Goal: Navigation & Orientation: Find specific page/section

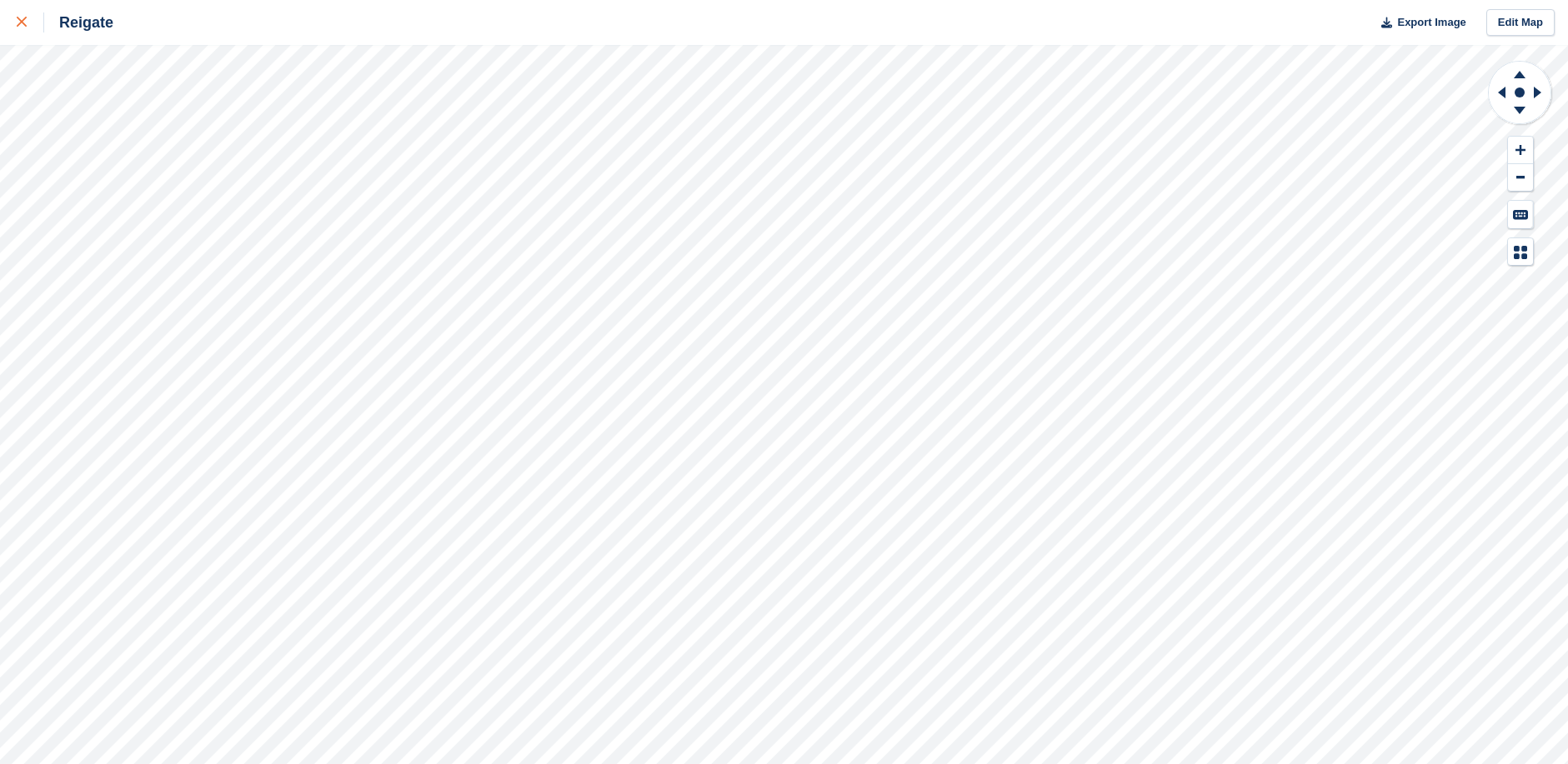
click at [25, 20] on icon at bounding box center [22, 22] width 10 height 10
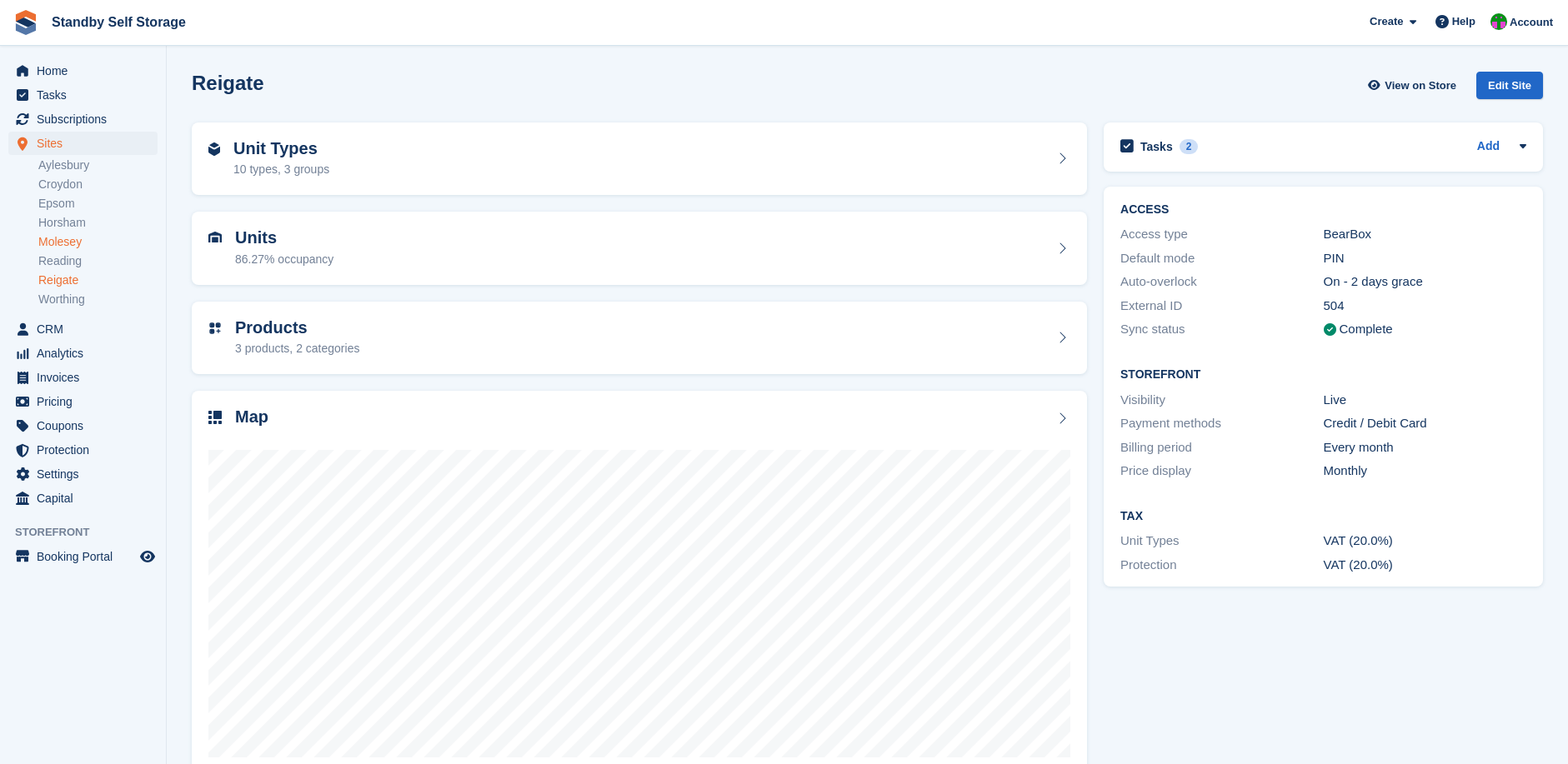
click at [63, 239] on link "Molesey" at bounding box center [97, 242] width 119 height 16
